Goal: Task Accomplishment & Management: Complete application form

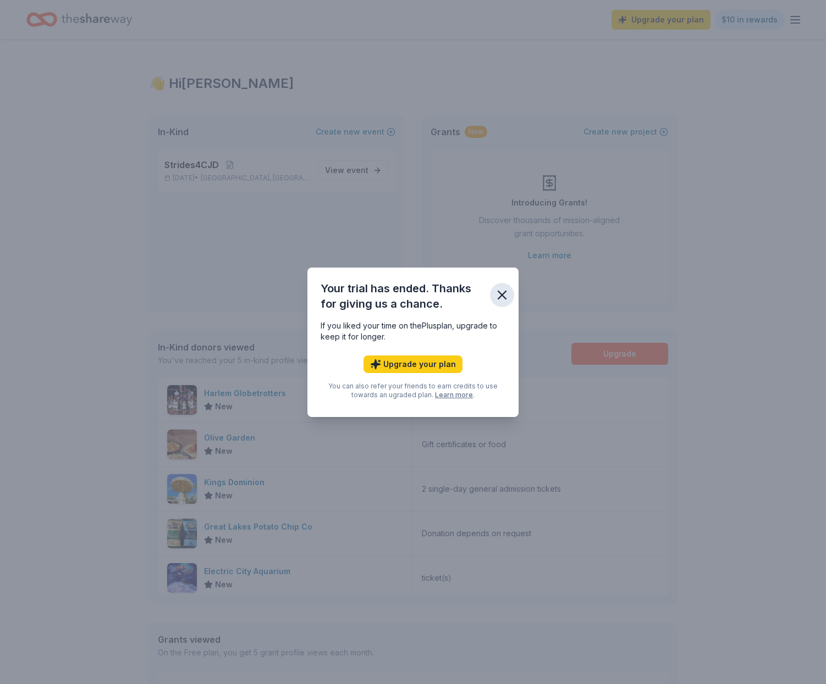
click at [502, 291] on icon "button" at bounding box center [501, 295] width 15 height 15
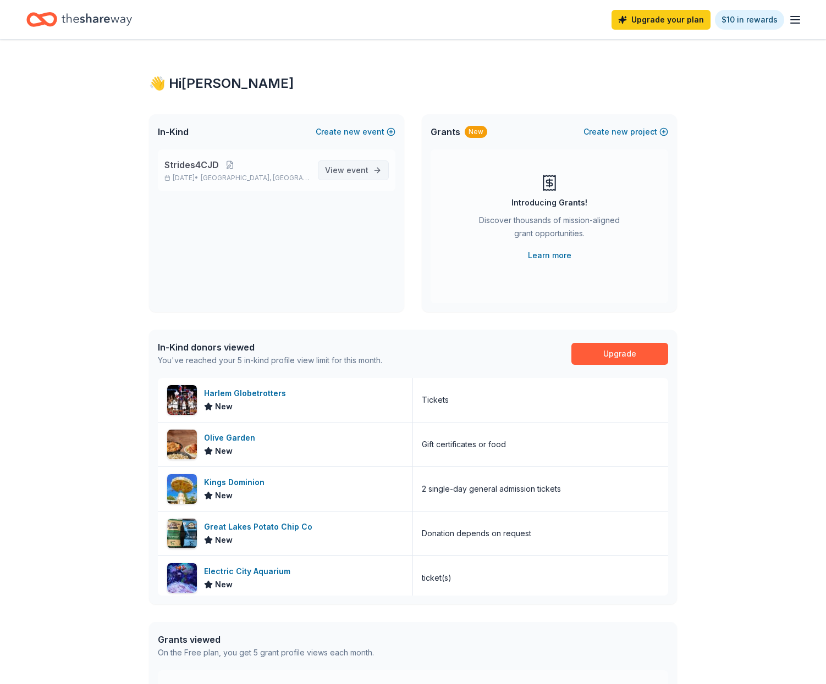
click at [333, 170] on span "View event" at bounding box center [346, 170] width 43 height 13
click at [226, 482] on div "Kings Dominion" at bounding box center [236, 482] width 65 height 13
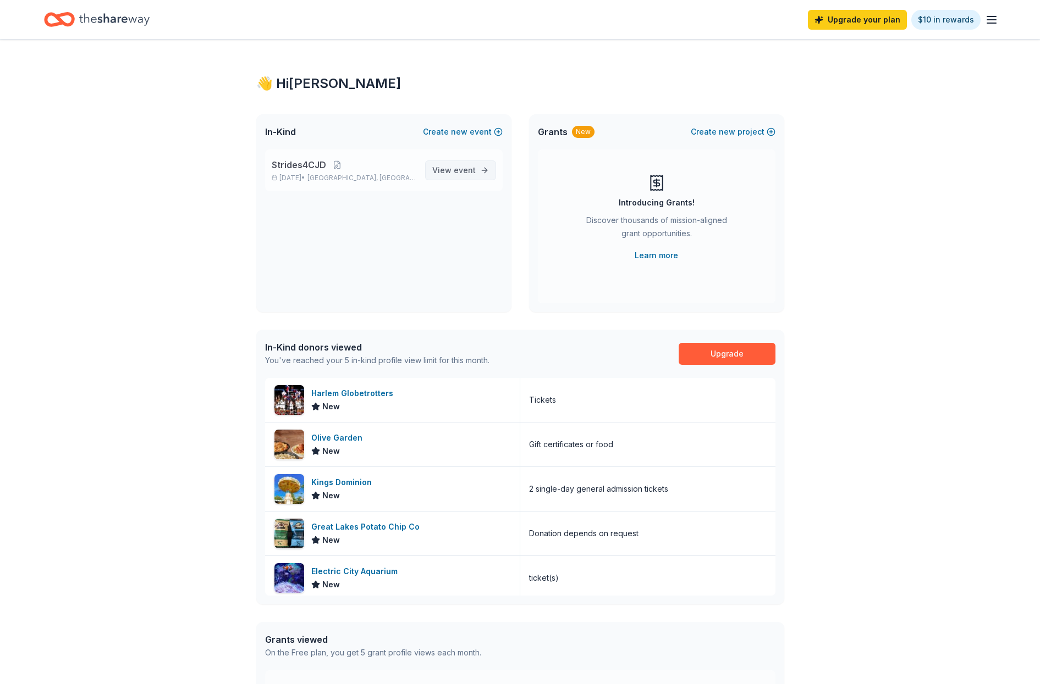
click at [448, 172] on span "View event" at bounding box center [453, 170] width 43 height 13
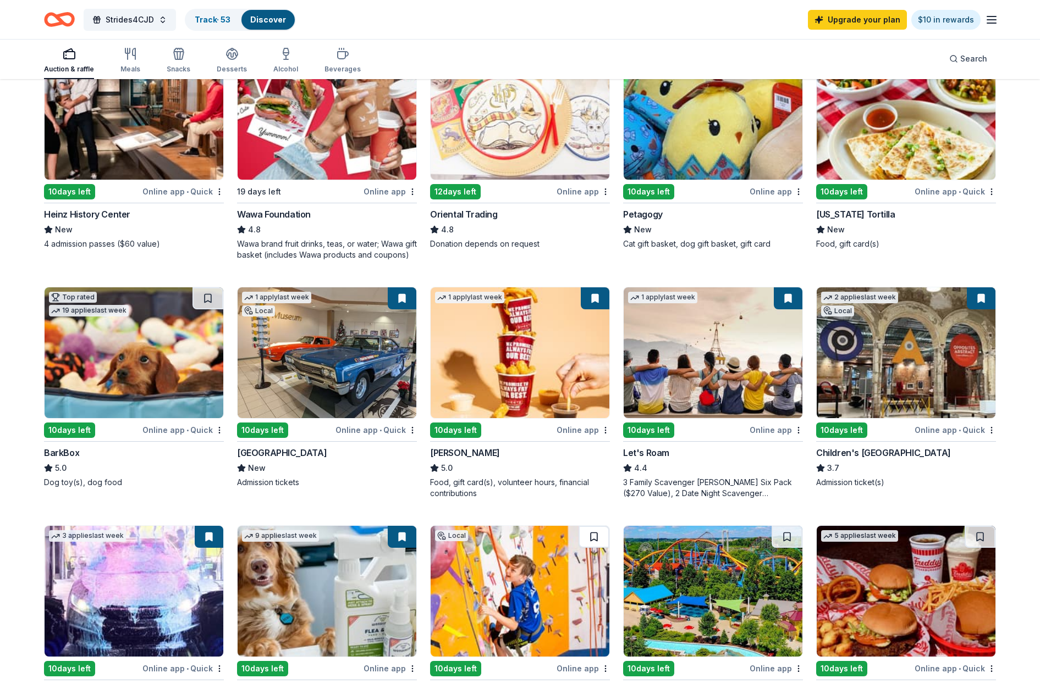
scroll to position [153, 0]
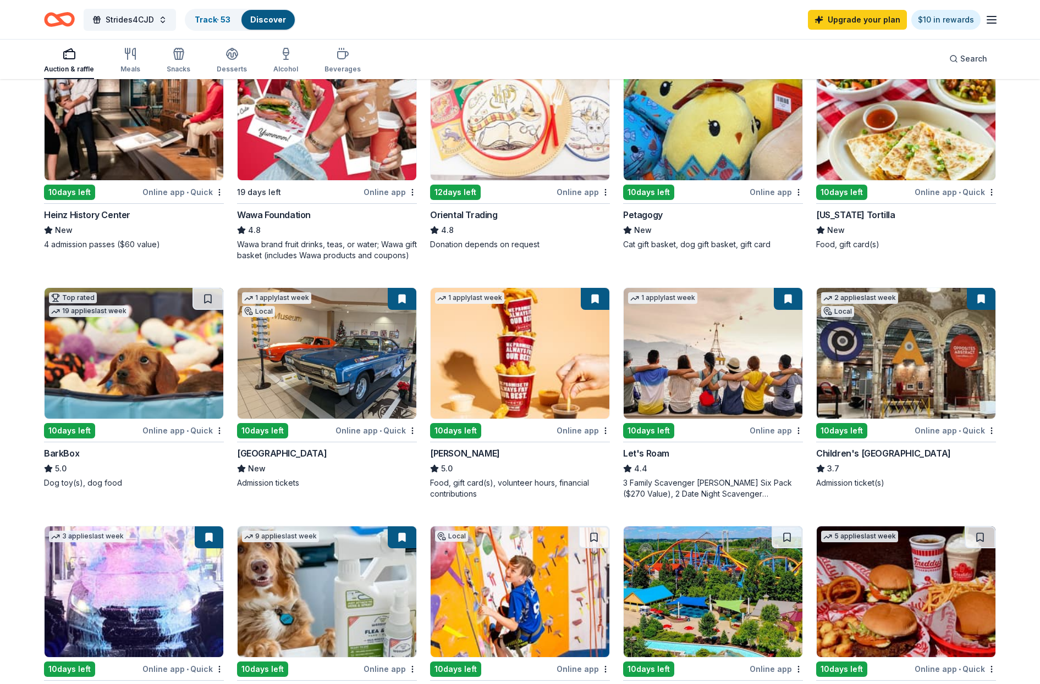
click at [825, 22] on icon "button" at bounding box center [991, 19] width 13 height 13
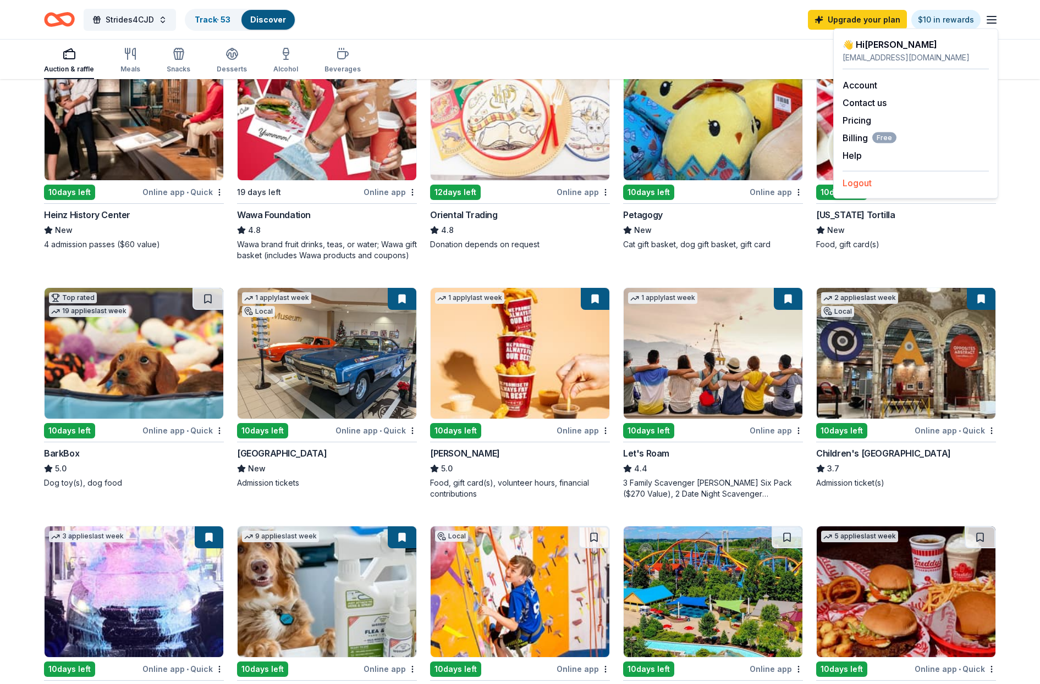
click at [825, 181] on button "Logout" at bounding box center [856, 182] width 29 height 13
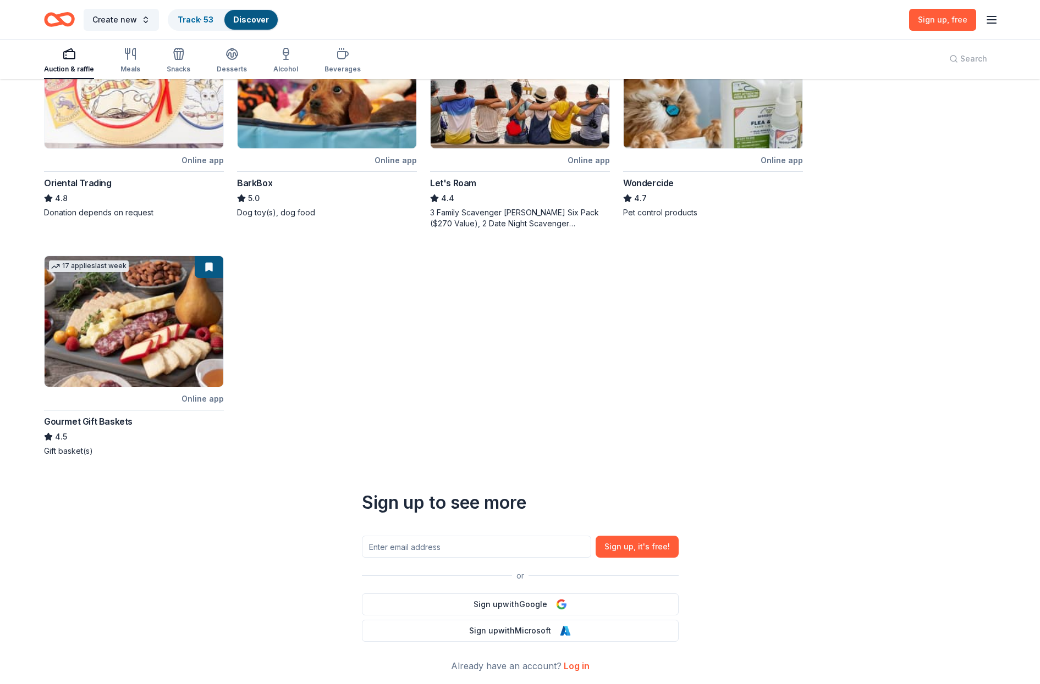
scroll to position [0, 0]
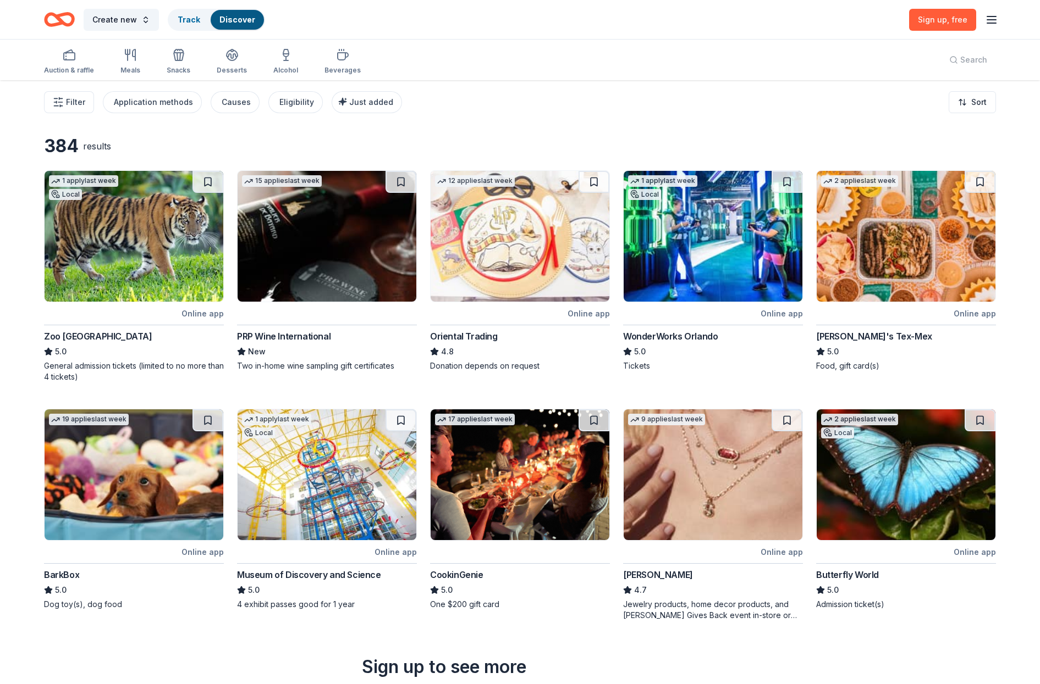
click at [825, 23] on line "button" at bounding box center [991, 23] width 9 height 0
click at [825, 108] on div "Log in" at bounding box center [915, 104] width 146 height 19
click at [825, 106] on button "Log in" at bounding box center [854, 107] width 25 height 13
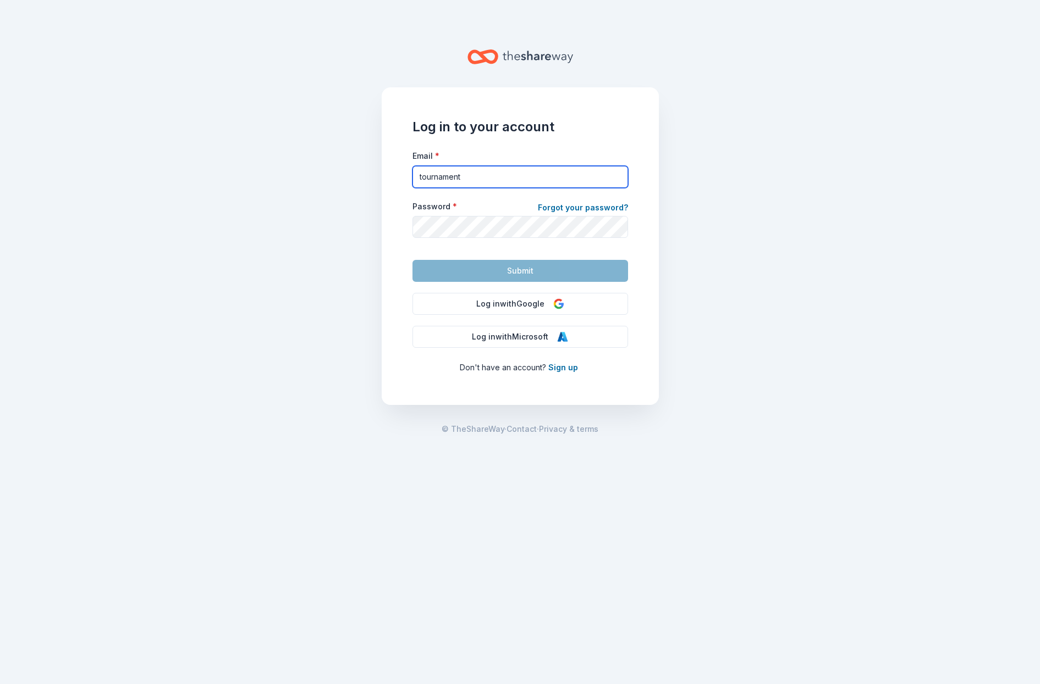
type input "tournamentoflove@gmail.com"
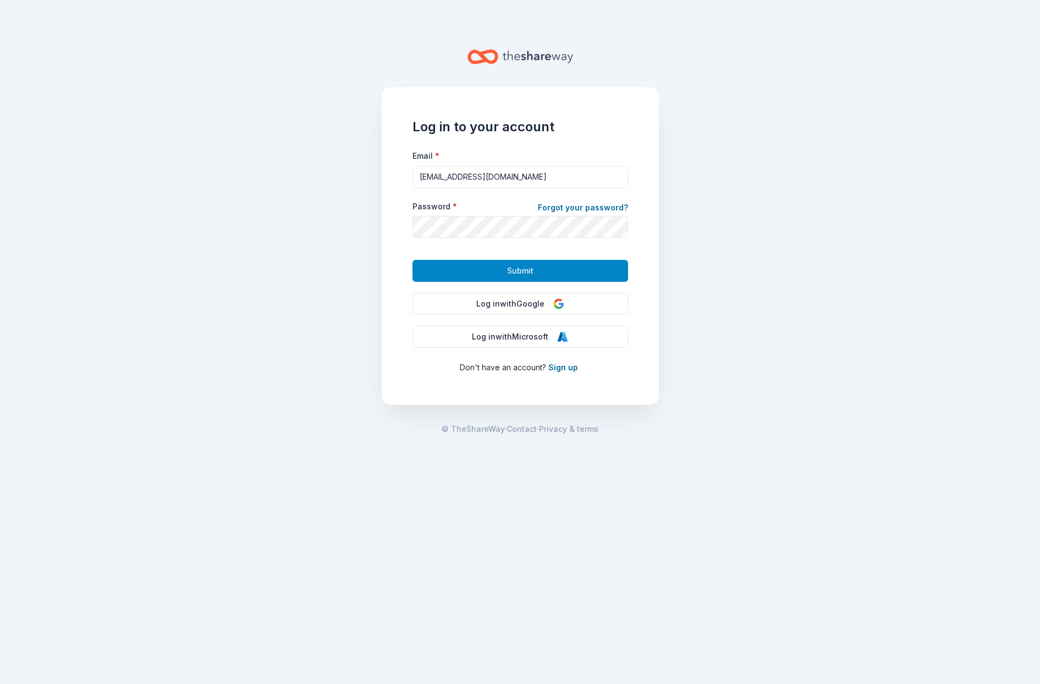
click at [515, 263] on button "Submit" at bounding box center [519, 271] width 215 height 22
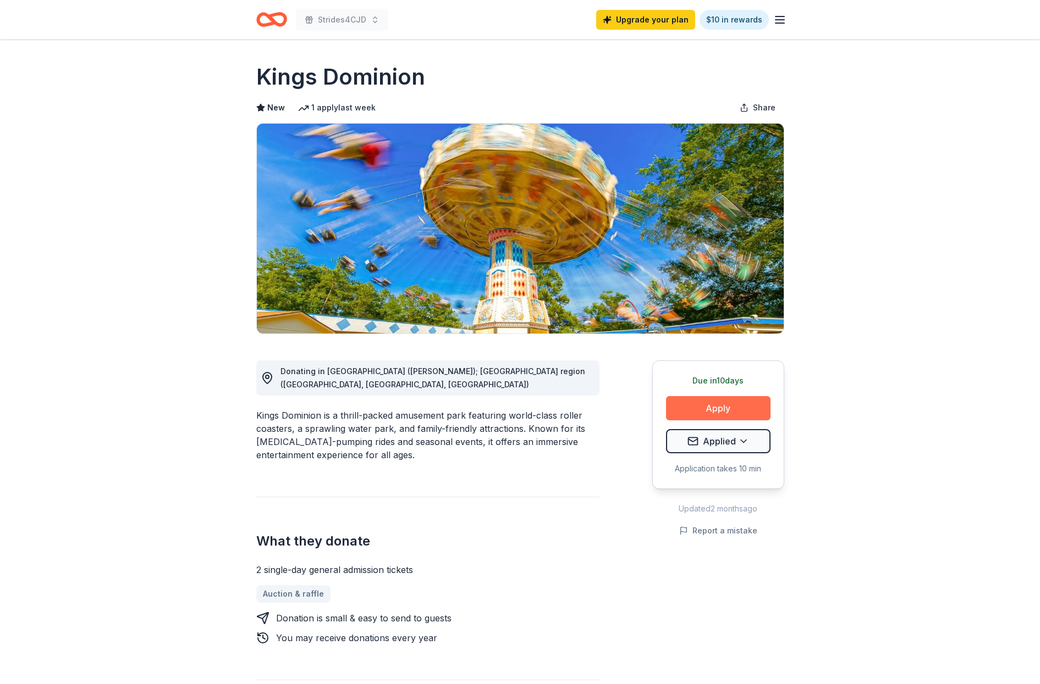
click at [711, 407] on button "Apply" at bounding box center [718, 408] width 104 height 24
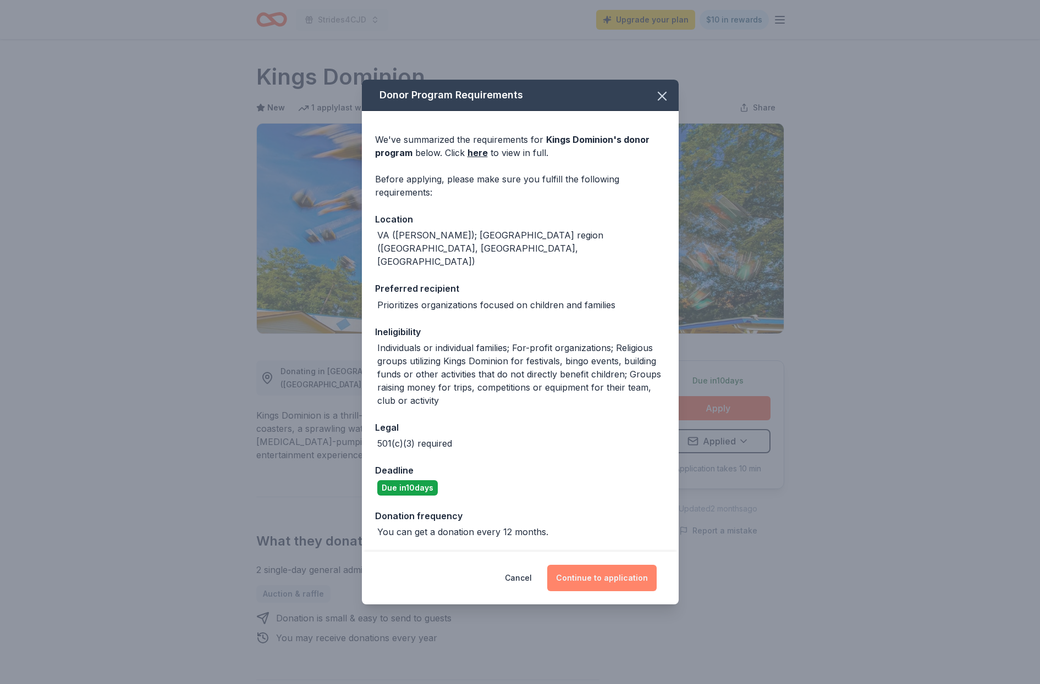
click at [598, 565] on button "Continue to application" at bounding box center [601, 578] width 109 height 26
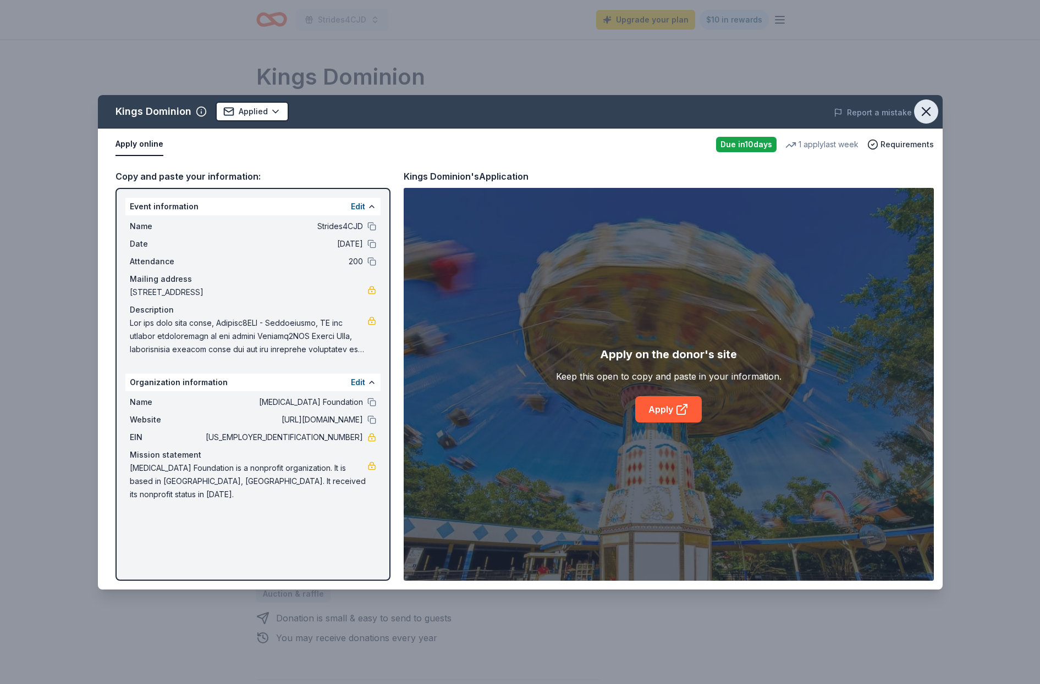
click at [825, 111] on icon "button" at bounding box center [925, 111] width 15 height 15
